Goal: Information Seeking & Learning: Learn about a topic

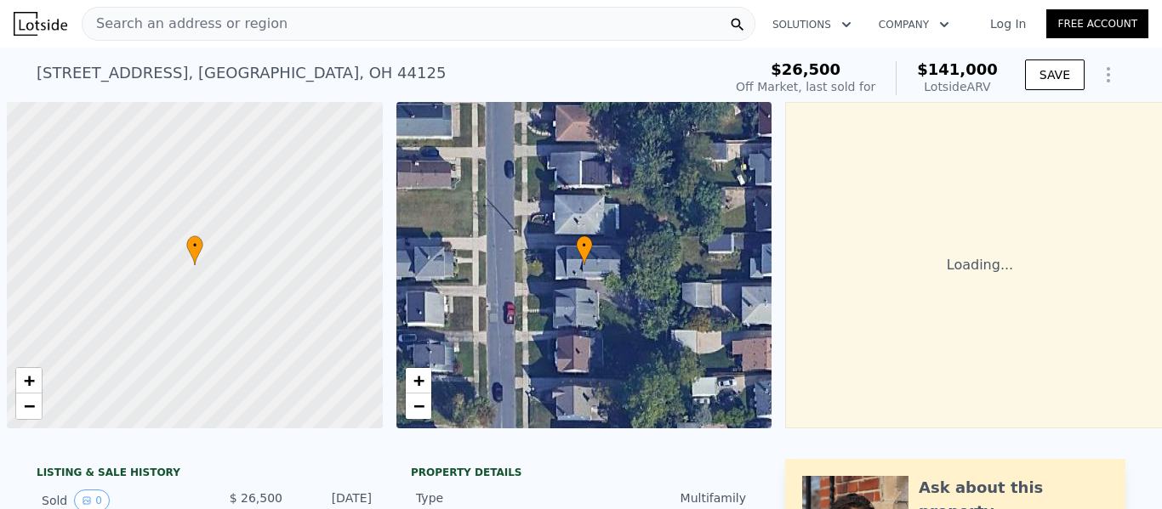
scroll to position [0, 7]
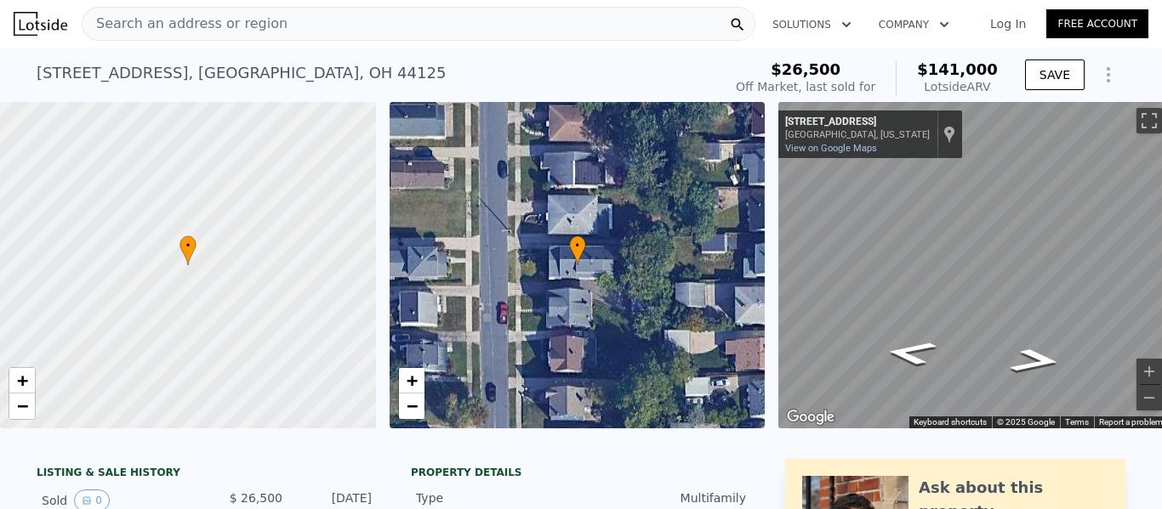
click at [349, 26] on div "Search an address or region" at bounding box center [418, 24] width 673 height 34
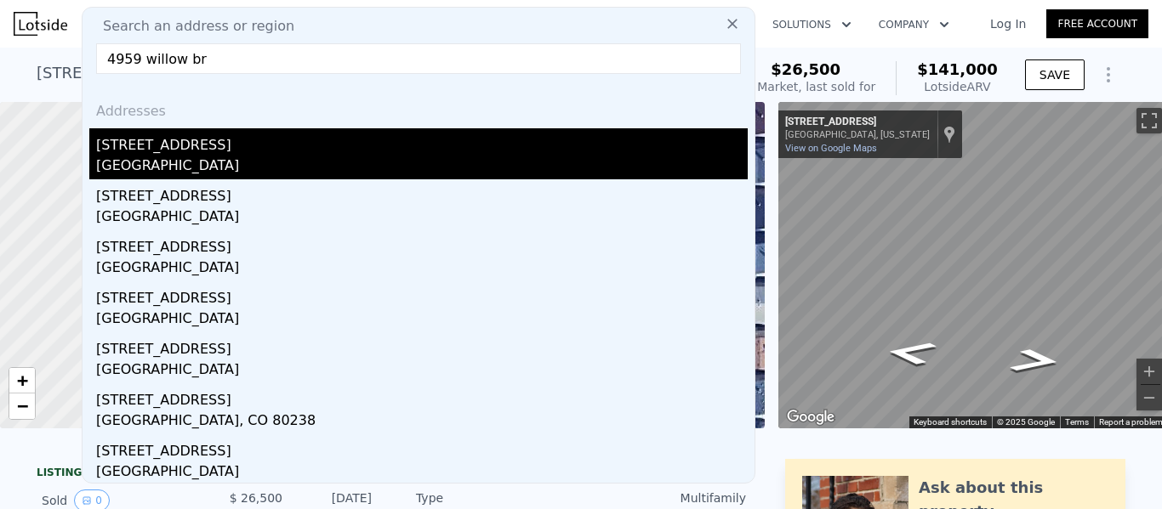
type input "4959 willow br"
click at [201, 151] on div "[STREET_ADDRESS]" at bounding box center [421, 141] width 651 height 27
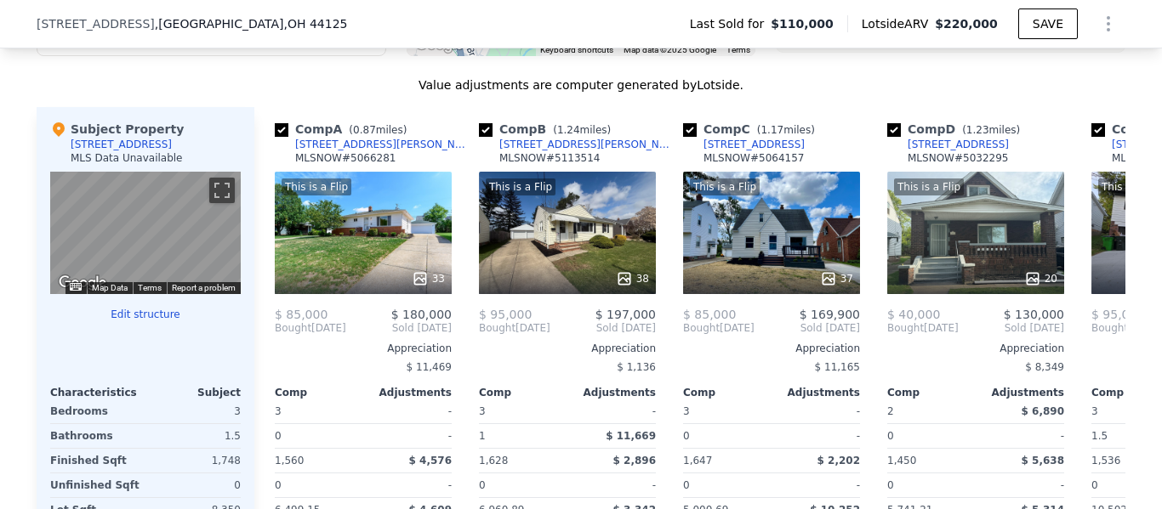
scroll to position [1648, 0]
click at [160, 393] on div "Characteristics Subject" at bounding box center [145, 389] width 190 height 20
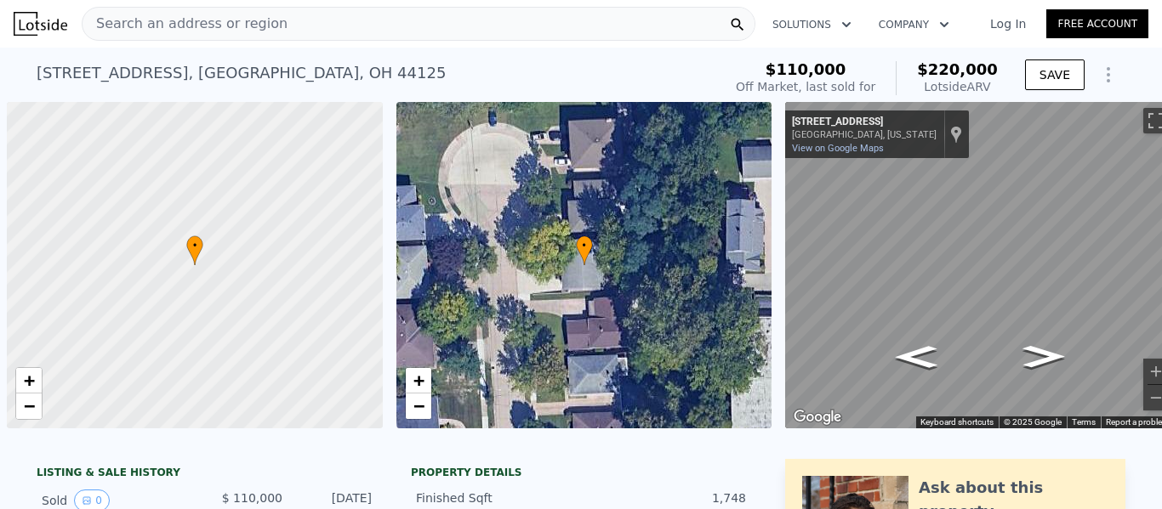
scroll to position [0, 7]
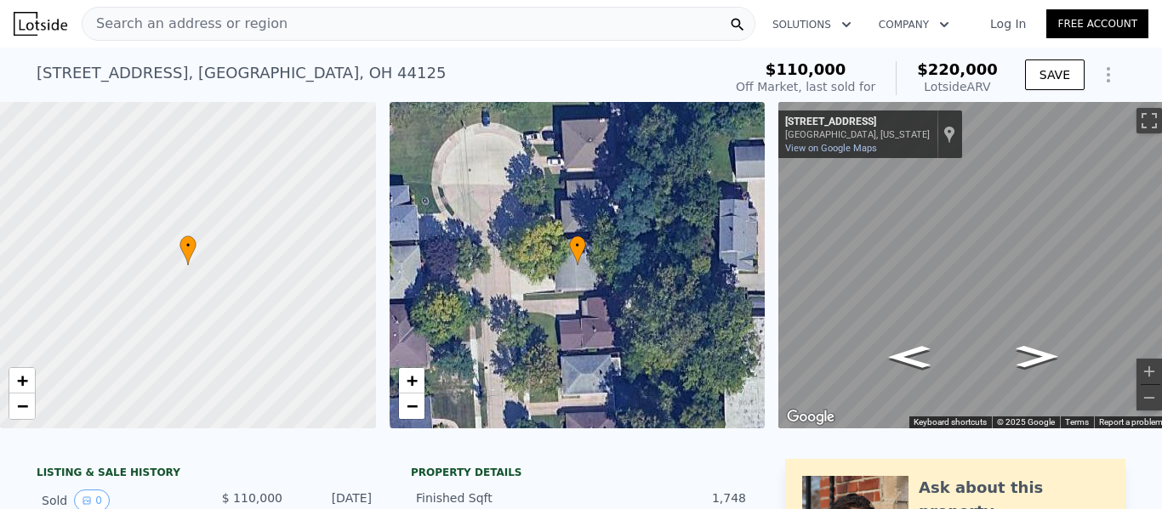
click at [290, 14] on div "Search an address or region" at bounding box center [418, 24] width 673 height 34
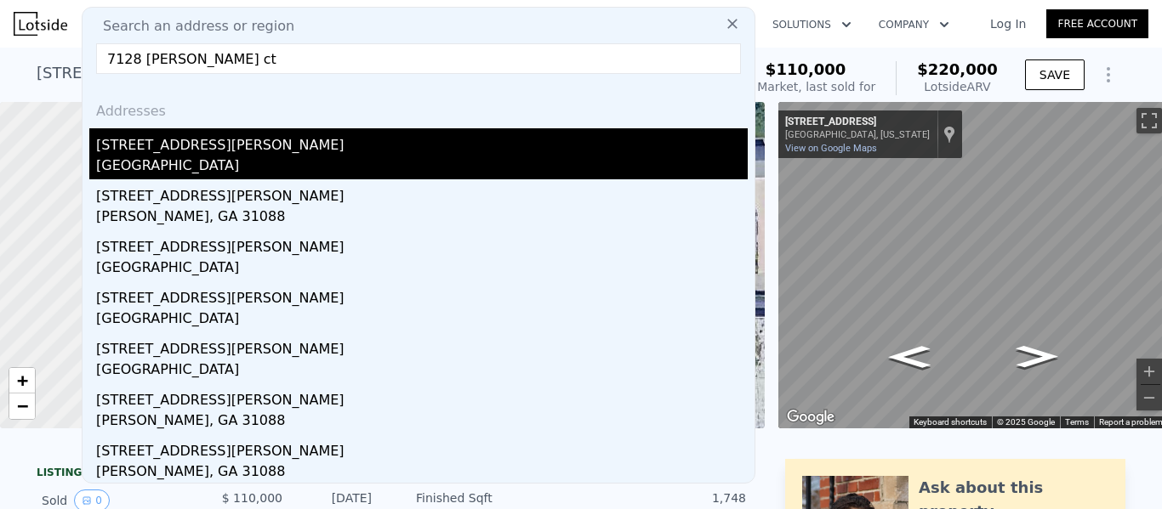
type input "7128 [PERSON_NAME] ct"
click at [189, 162] on div "[GEOGRAPHIC_DATA]" at bounding box center [421, 168] width 651 height 24
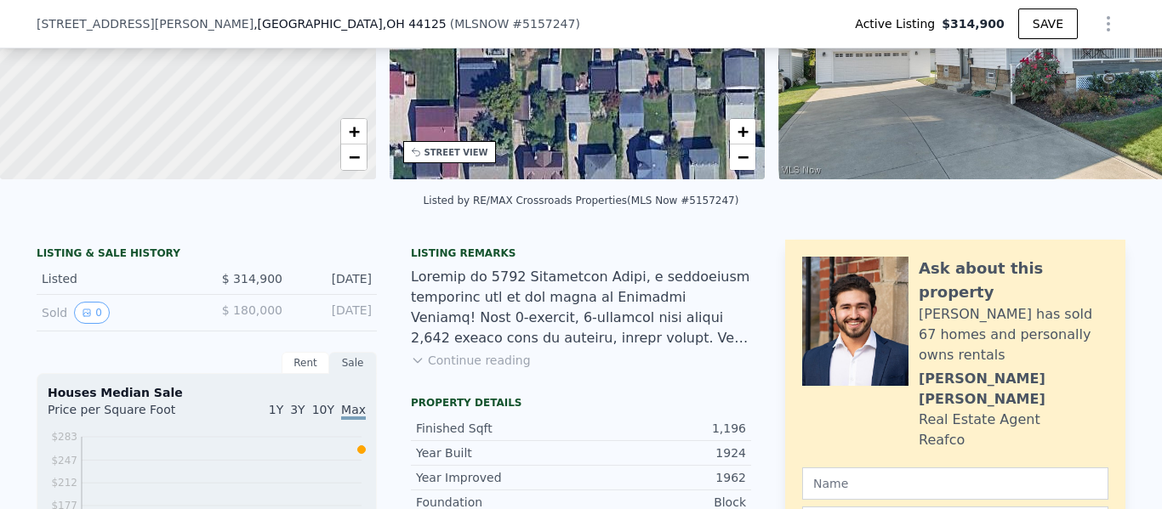
scroll to position [240, 0]
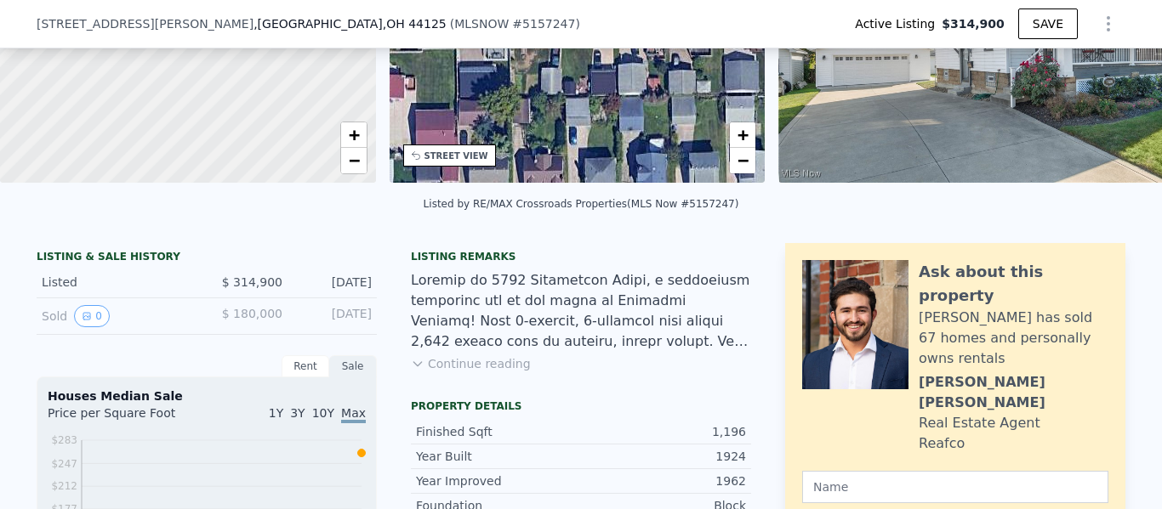
click at [456, 372] on button "Continue reading" at bounding box center [471, 363] width 120 height 17
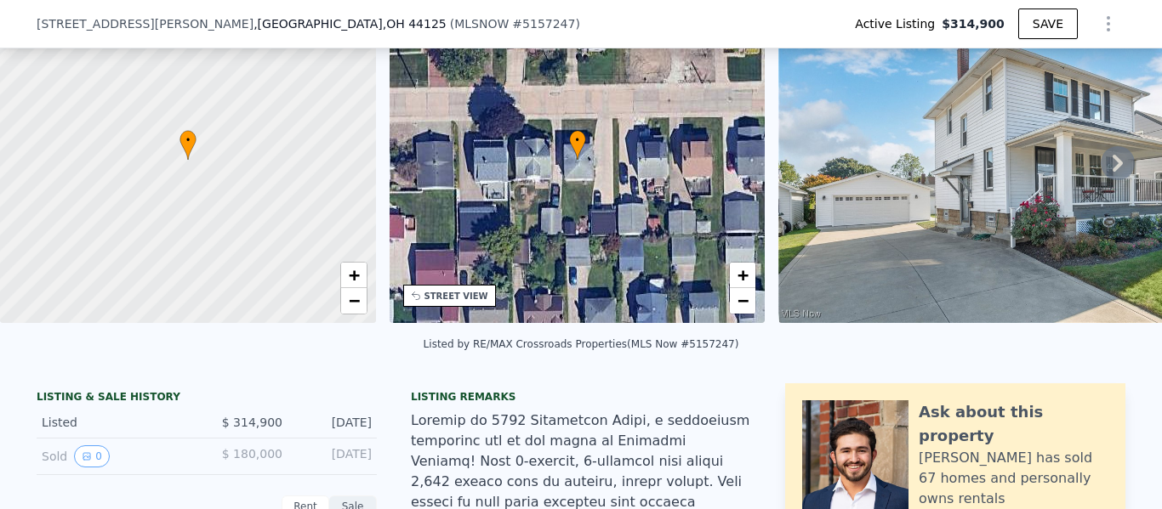
scroll to position [0, 0]
